Goal: Communication & Community: Participate in discussion

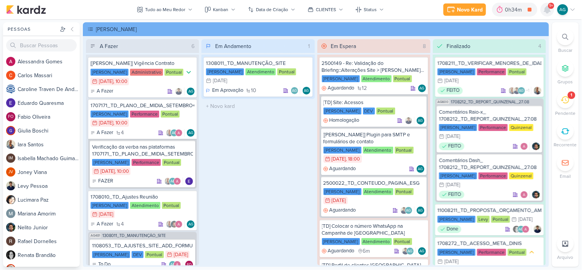
click at [547, 12] on icon at bounding box center [547, 9] width 6 height 7
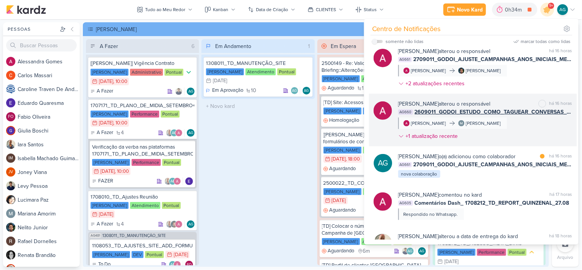
scroll to position [170, 0]
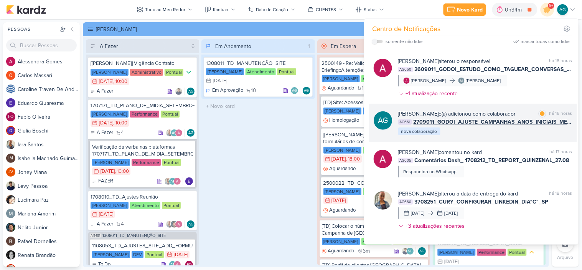
click at [520, 136] on div "[PERSON_NAME] o(a) adicionou como colaborador marcar como lida há 16 horas AG66…" at bounding box center [485, 123] width 174 height 26
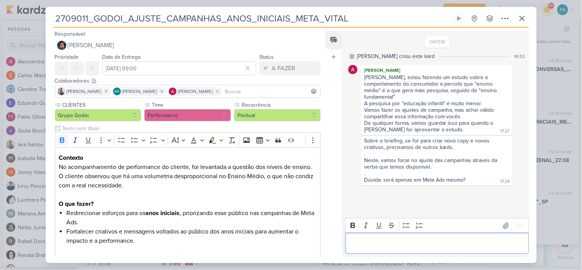
click at [449, 243] on p "Editor editing area: main" at bounding box center [437, 243] width 175 height 9
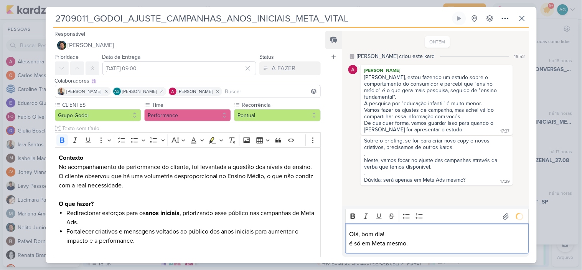
scroll to position [8, 0]
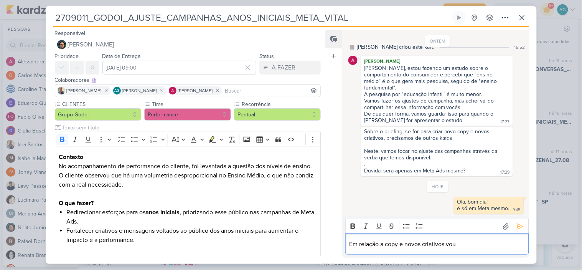
click at [461, 243] on p "Em relação a copy e novos criativos vou" at bounding box center [437, 243] width 175 height 9
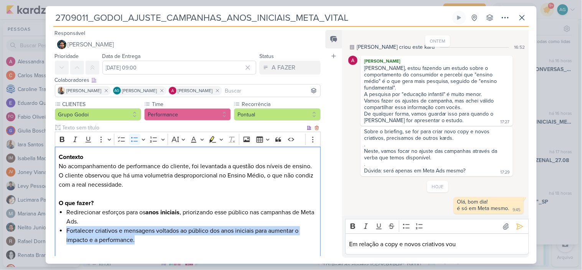
drag, startPoint x: 137, startPoint y: 239, endPoint x: 59, endPoint y: 229, distance: 77.7
click at [66, 229] on li "Fortalecer criativos e mensagens voltados ao público dos anos iniciais para aum…" at bounding box center [191, 235] width 250 height 18
copy li "Fortalecer criativos e mensagens voltados ao público dos anos iniciais para aum…"
click at [420, 251] on div "Em relação a copy e novos criativos vou" at bounding box center [436, 243] width 183 height 21
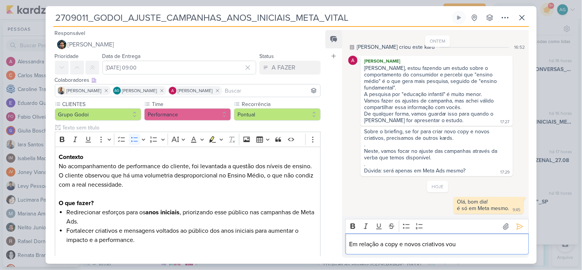
drag, startPoint x: 457, startPoint y: 244, endPoint x: 386, endPoint y: 242, distance: 70.2
click at [386, 242] on p "Em relação a copy e novos criativos vou" at bounding box center [437, 243] width 175 height 9
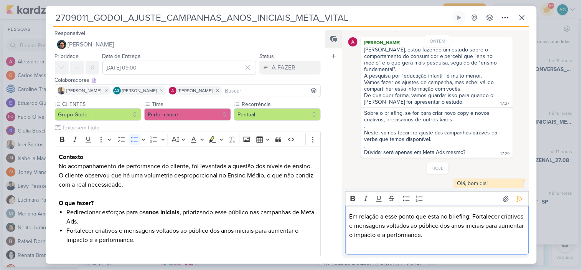
scroll to position [36, 0]
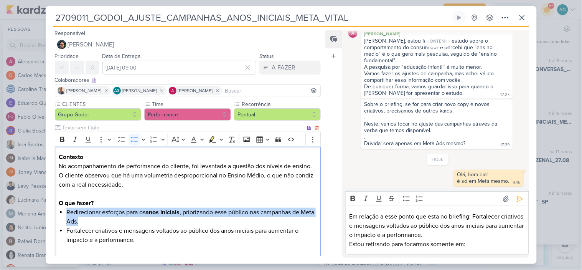
drag, startPoint x: 66, startPoint y: 213, endPoint x: 95, endPoint y: 220, distance: 29.7
click at [95, 220] on div "Contexto No acompanhamento de performance do cliente, foi levantada a questão d…" at bounding box center [188, 203] width 266 height 113
copy li "Redirecionar esforços para os anos iniciais , priorizando esse público nas camp…"
click at [480, 244] on p "Estou retirando para focarmos somente em:" at bounding box center [437, 243] width 175 height 9
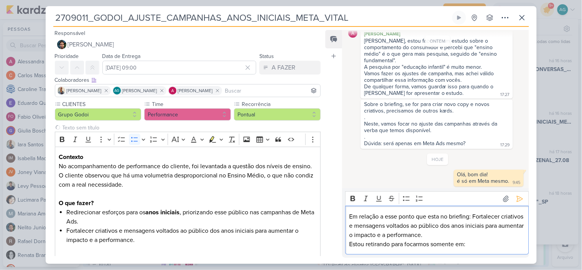
scroll to position [54, 0]
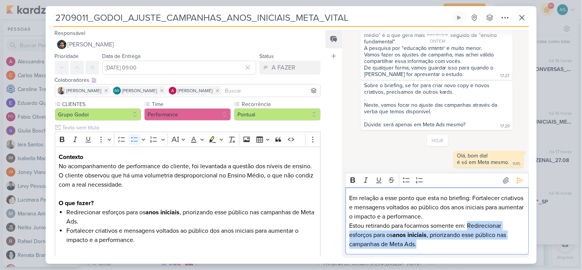
drag, startPoint x: 469, startPoint y: 225, endPoint x: 473, endPoint y: 242, distance: 17.7
click at [473, 242] on p "Estou retirando para focarmos somente em: Redirecionar esforços para os anos in…" at bounding box center [437, 235] width 175 height 28
click at [352, 183] on button "Bold" at bounding box center [353, 180] width 12 height 12
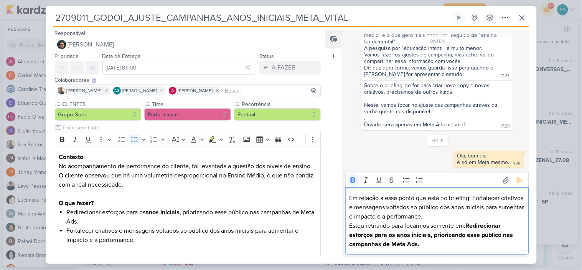
click at [434, 243] on p "Estou retirando para focarmos somente em: Redirecionar esforços para os anos in…" at bounding box center [437, 235] width 175 height 28
click at [467, 216] on p "Em relação a esse ponto que esta no briefing: Fortalecer criativos e mensagens …" at bounding box center [437, 207] width 175 height 28
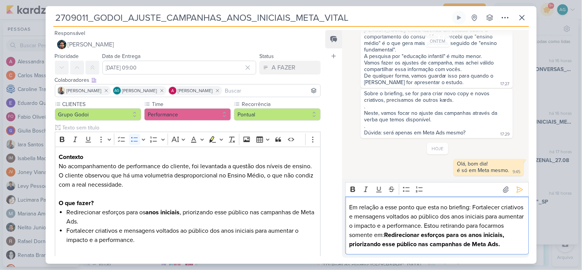
click at [506, 215] on p "Em relação a esse ponto que esta no briefing: Fortalecer criativos e mensagens …" at bounding box center [437, 226] width 175 height 46
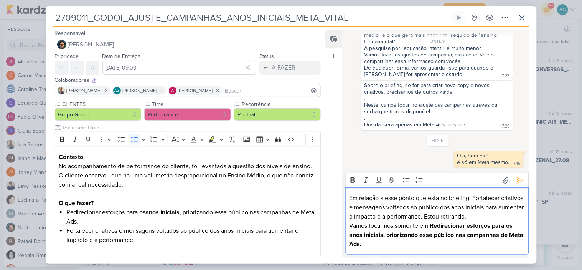
click at [392, 226] on p "Vamos focarmos somente em: Redirecionar esforços para os anos iniciais, prioriz…" at bounding box center [437, 235] width 175 height 28
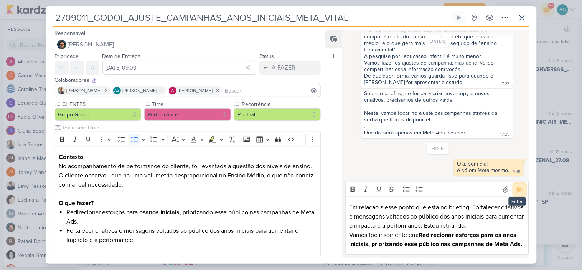
click at [516, 186] on icon at bounding box center [520, 190] width 8 height 8
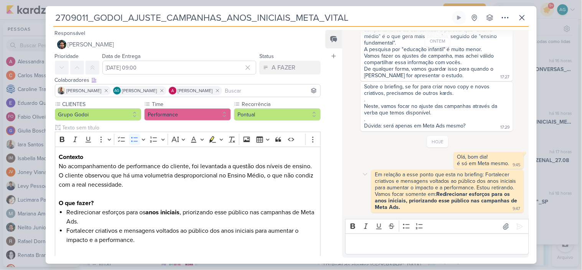
scroll to position [54, 0]
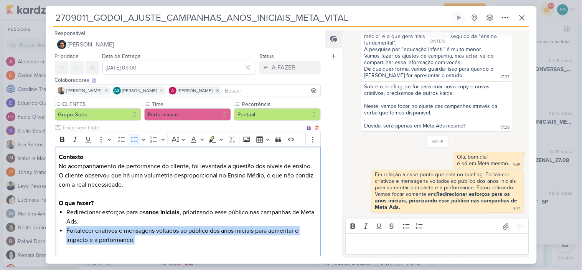
drag, startPoint x: 148, startPoint y: 241, endPoint x: 57, endPoint y: 232, distance: 91.7
click at [57, 232] on div "Contexto No acompanhamento de performance do cliente, foi levantada a questão d…" at bounding box center [188, 203] width 266 height 113
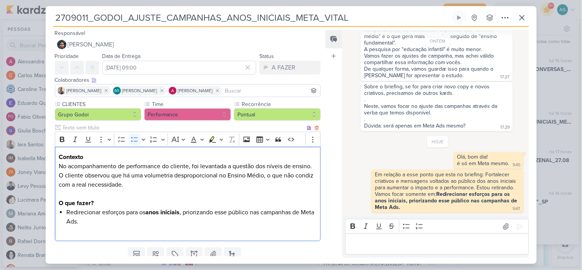
scroll to position [28, 0]
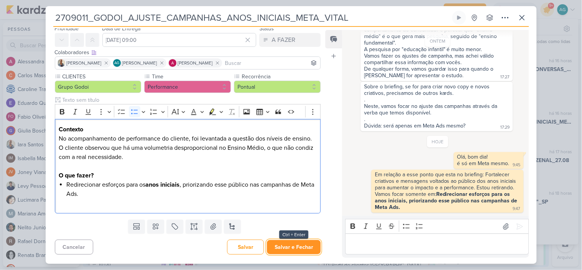
click at [295, 244] on button "Salvar e Fechar" at bounding box center [294, 247] width 54 height 14
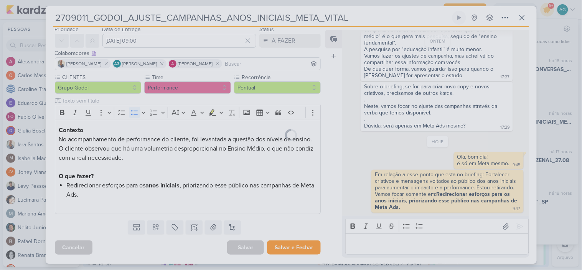
scroll to position [27, 0]
